Goal: Navigation & Orientation: Find specific page/section

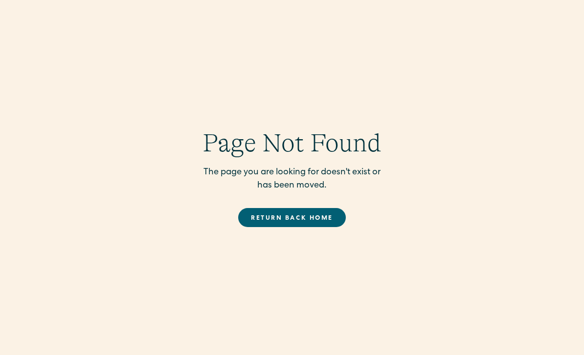
click at [303, 227] on link "Return back Home" at bounding box center [291, 217] width 107 height 19
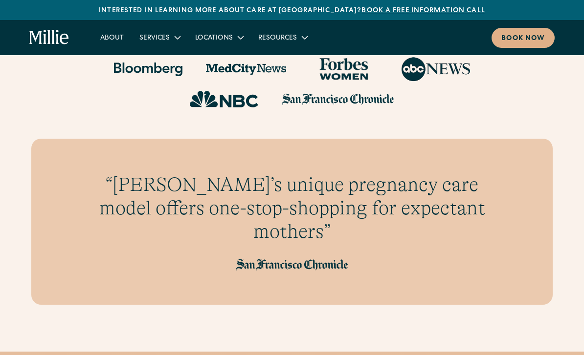
scroll to position [3078, 0]
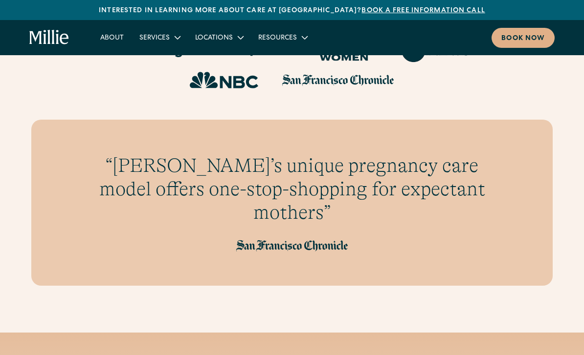
click at [299, 39] on icon at bounding box center [305, 38] width 12 height 12
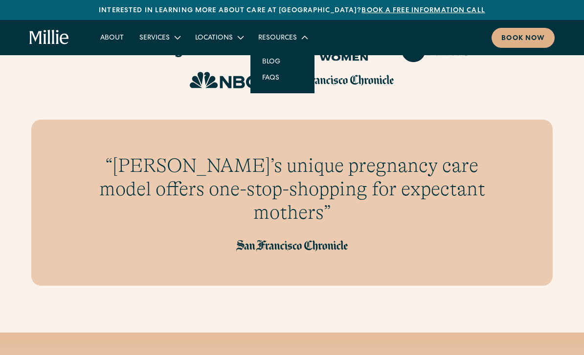
click at [299, 45] on div "Resources" at bounding box center [282, 37] width 64 height 16
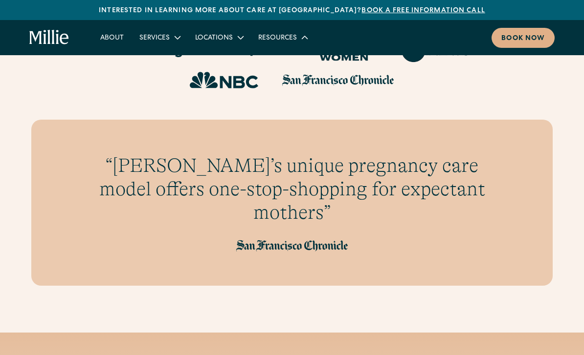
click at [236, 40] on icon at bounding box center [241, 38] width 12 height 12
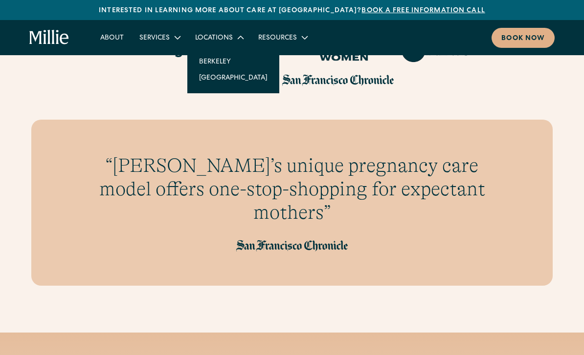
click at [235, 43] on icon at bounding box center [241, 38] width 12 height 12
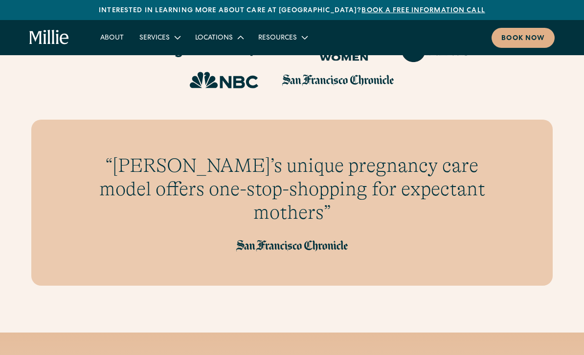
click at [168, 44] on div "Services" at bounding box center [159, 37] width 56 height 16
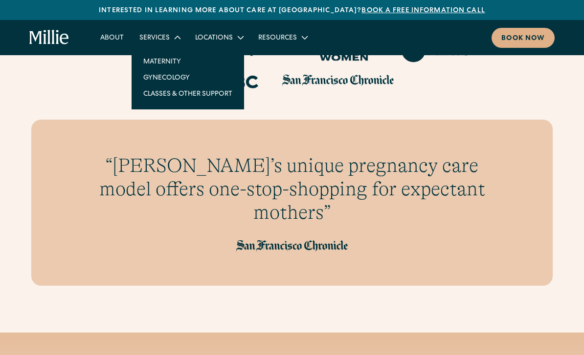
click at [173, 42] on icon at bounding box center [178, 38] width 12 height 12
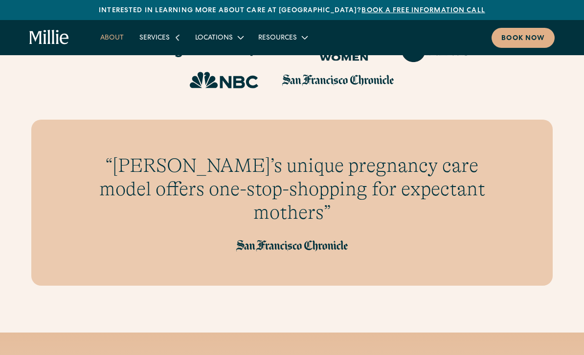
click at [122, 38] on link "About" at bounding box center [111, 37] width 39 height 16
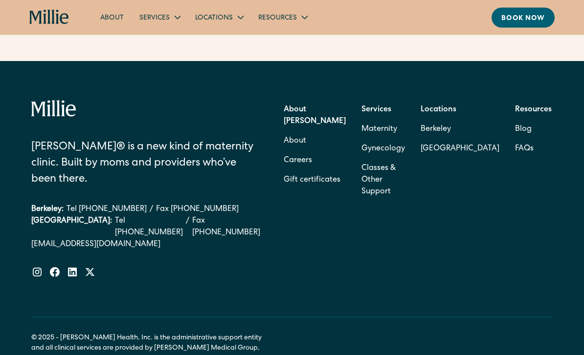
scroll to position [3124, 0]
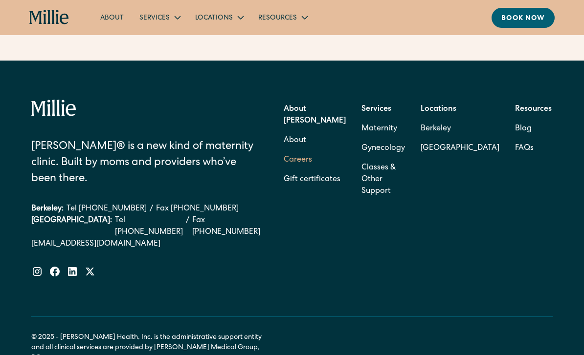
click at [312, 162] on link "Careers" at bounding box center [297, 161] width 28 height 20
